Goal: Task Accomplishment & Management: Use online tool/utility

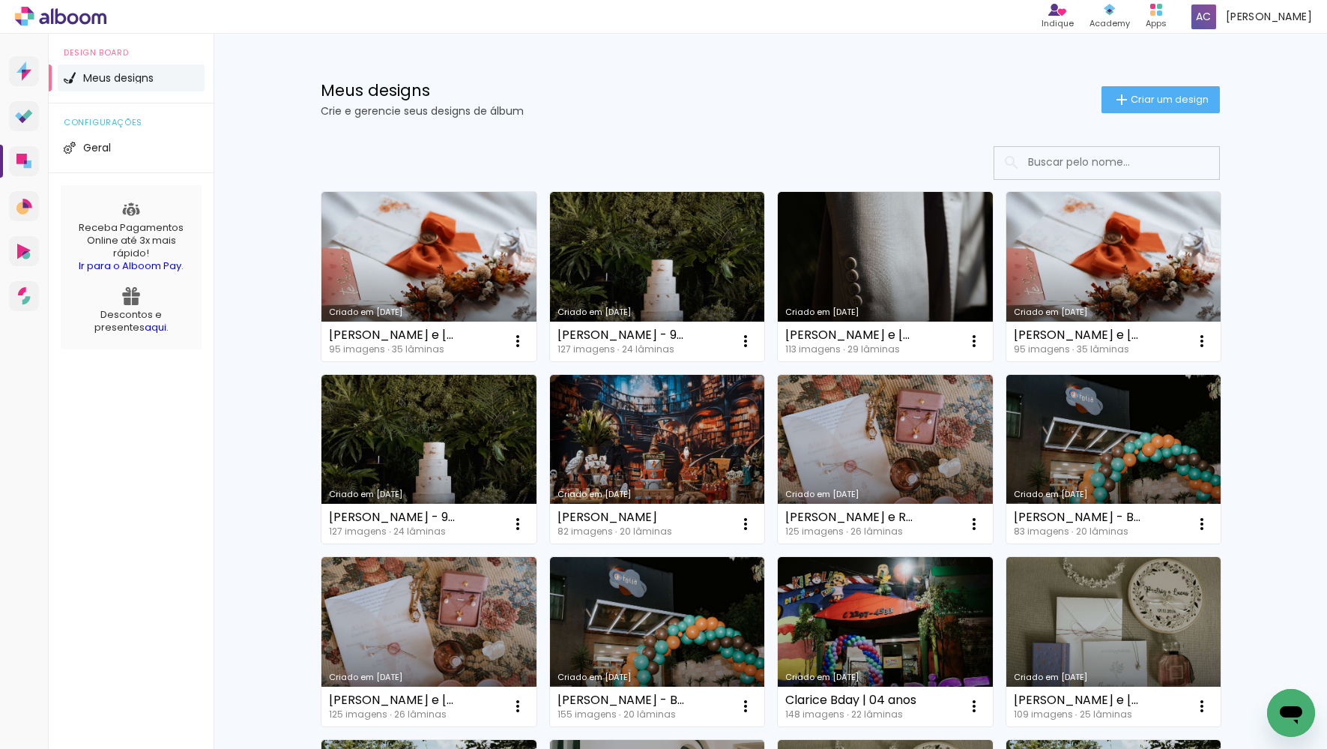
click at [395, 256] on link "Criado em [DATE]" at bounding box center [429, 276] width 215 height 169
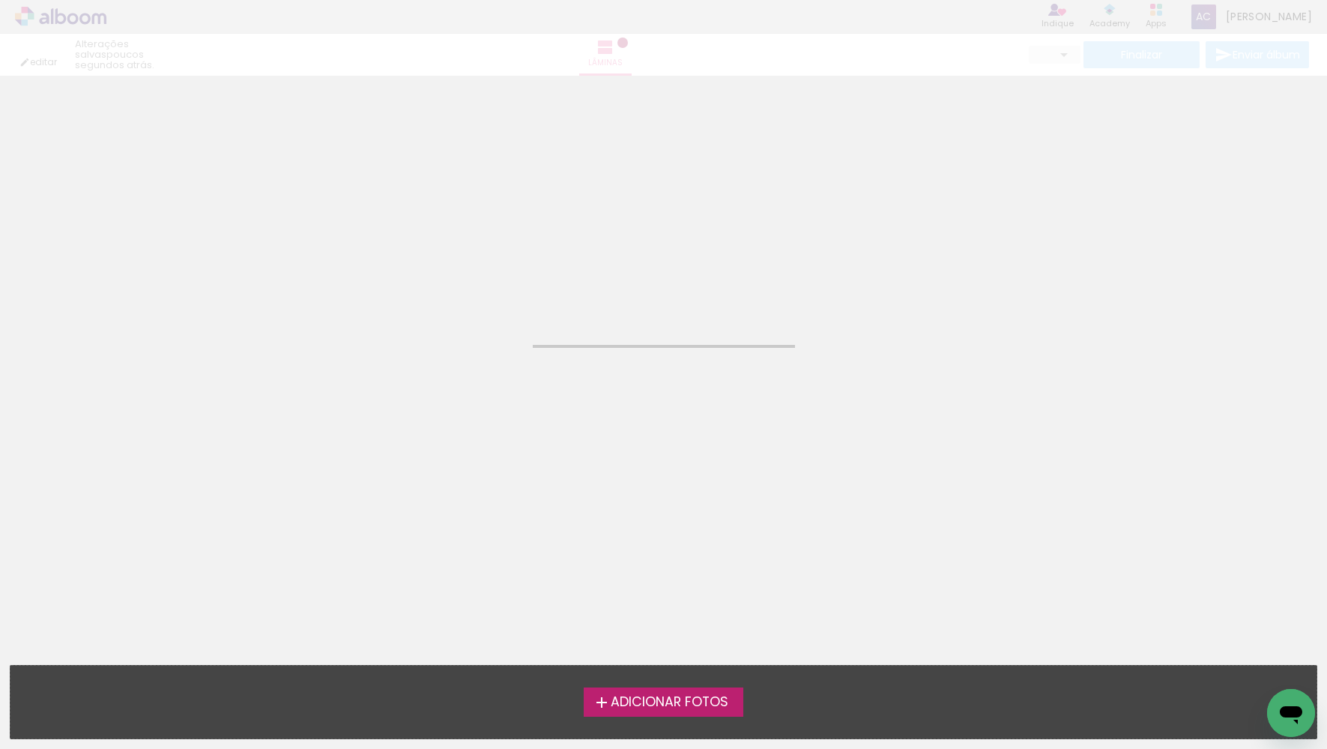
drag, startPoint x: 395, startPoint y: 256, endPoint x: 375, endPoint y: 274, distance: 27.6
click at [395, 256] on neon-animated-pages "Confirmar Cancelar" at bounding box center [663, 412] width 1327 height 673
